Goal: Task Accomplishment & Management: Use online tool/utility

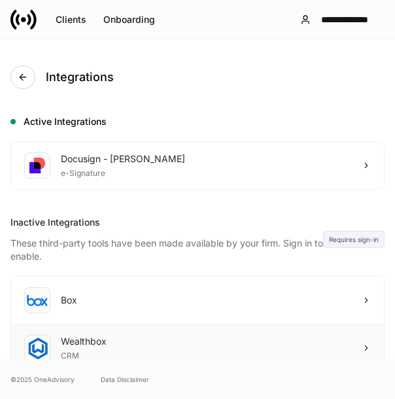
click at [109, 355] on div "Wealthbox CRM" at bounding box center [197, 348] width 373 height 47
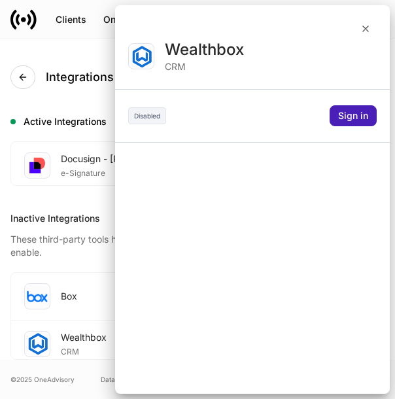
click at [342, 118] on div "Sign in" at bounding box center [353, 115] width 30 height 9
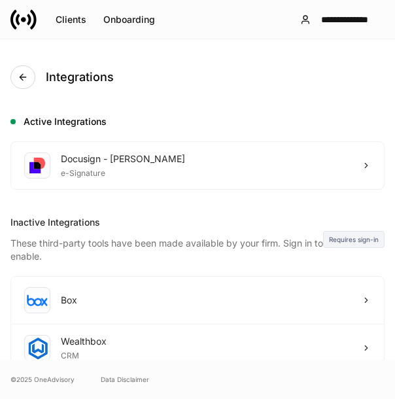
click at [120, 205] on div "Integrations Active Integrations Docusign - [PERSON_NAME] e-Signature Inactive …" at bounding box center [197, 205] width 395 height 333
click at [173, 353] on div "Wealthbox CRM" at bounding box center [197, 348] width 373 height 47
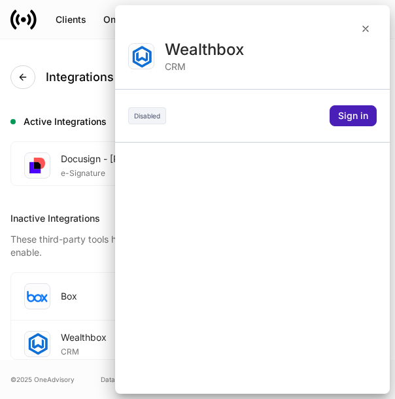
click at [352, 115] on div "Sign in" at bounding box center [353, 115] width 30 height 9
